Goal: Find specific page/section: Find specific page/section

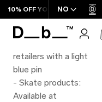
scroll to position [415, 0]
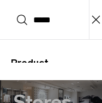
type input "******"
click button "Search" at bounding box center [21, 20] width 11 height 12
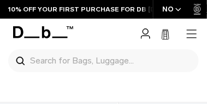
scroll to position [175, 0]
